Goal: Task Accomplishment & Management: Manage account settings

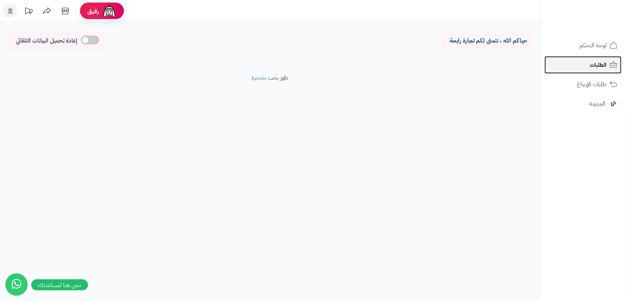
click at [600, 63] on span "الطلبات" at bounding box center [597, 65] width 17 height 10
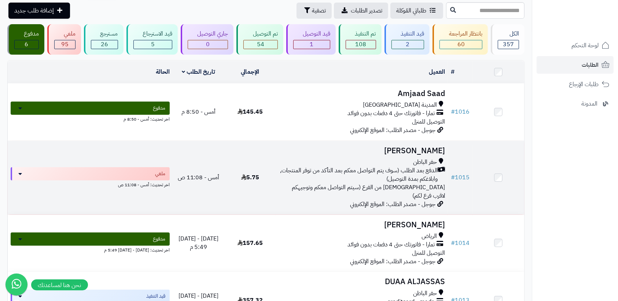
scroll to position [46, 0]
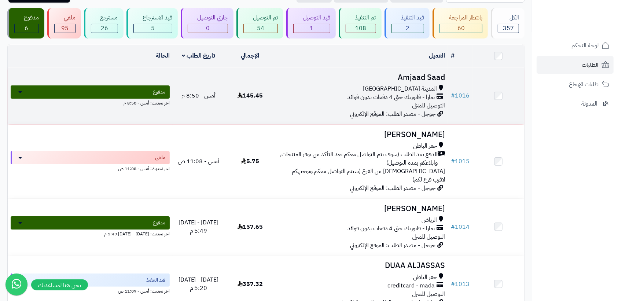
click at [361, 107] on div "المدينة [GEOGRAPHIC_DATA] تمارا - فاتورتك حتى 4 دفعات بدون فوائد التوصيل للمنزل" at bounding box center [362, 97] width 166 height 25
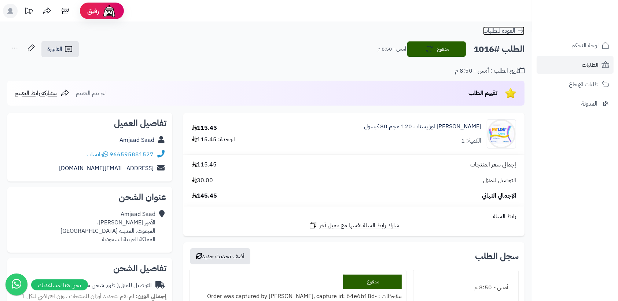
click at [523, 33] on icon at bounding box center [520, 30] width 7 height 7
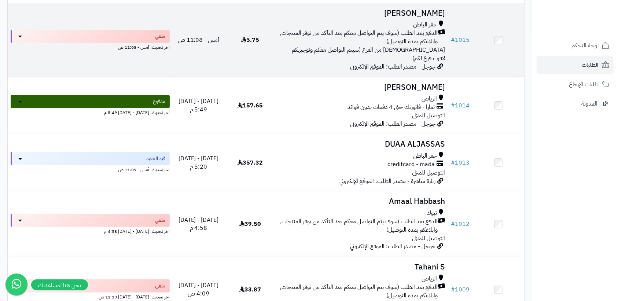
scroll to position [183, 0]
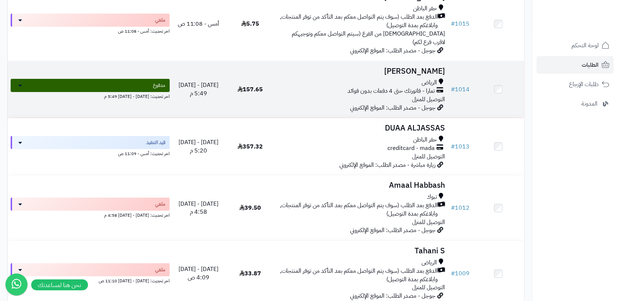
click at [398, 87] on span "تمارا - فاتورتك حتى 4 دفعات بدون فوائد" at bounding box center [391, 91] width 87 height 8
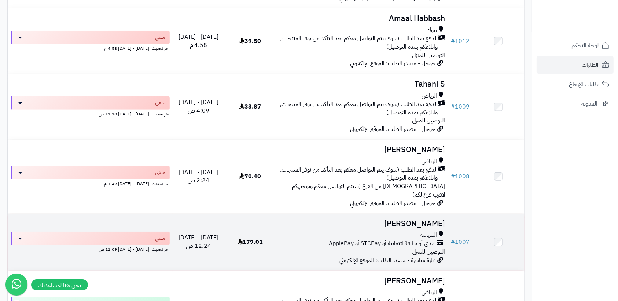
scroll to position [366, 0]
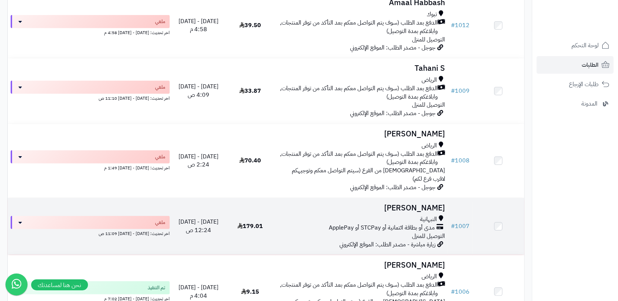
click at [285, 224] on div "مدى أو بطاقة ائتمانية أو STCPay أو ApplePay" at bounding box center [362, 228] width 166 height 8
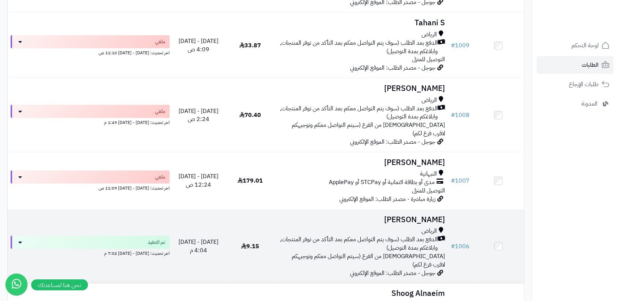
scroll to position [457, 0]
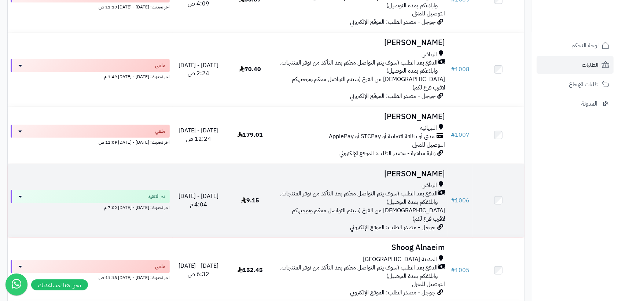
click at [398, 190] on span "الدفع بعد الطلب (سوف يتم التواصل معكم بعد التأكد من توفر المنتجات, وابلاغكم بمد…" at bounding box center [358, 198] width 159 height 17
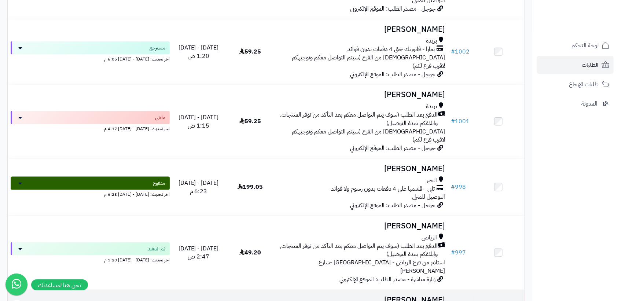
scroll to position [915, 0]
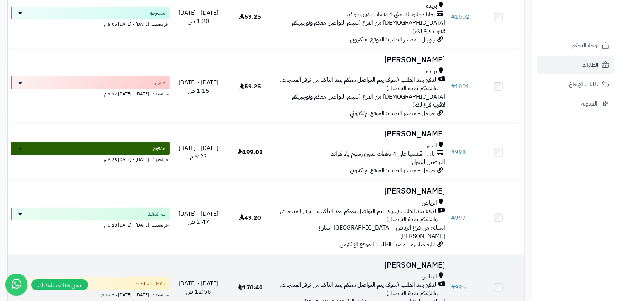
click at [345, 297] on span "استلام من فرع الرياض - حي عتيقة-شارع ال[PERSON_NAME]" at bounding box center [375, 301] width 140 height 9
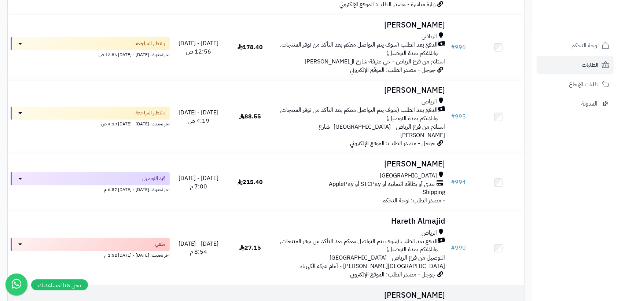
scroll to position [1190, 0]
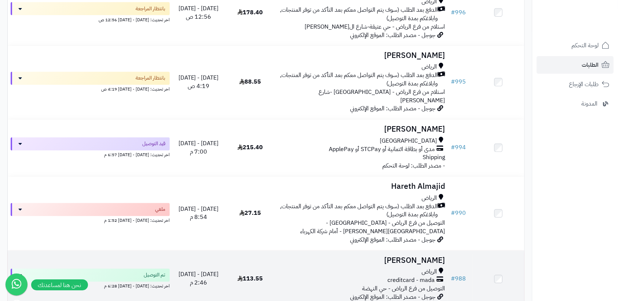
click at [402, 293] on span "جوجل - مصدر الطلب: الموقع الإلكتروني" at bounding box center [392, 297] width 85 height 9
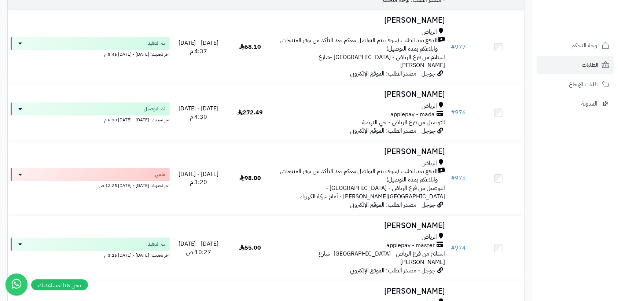
scroll to position [2107, 0]
